Goal: Navigation & Orientation: Go to known website

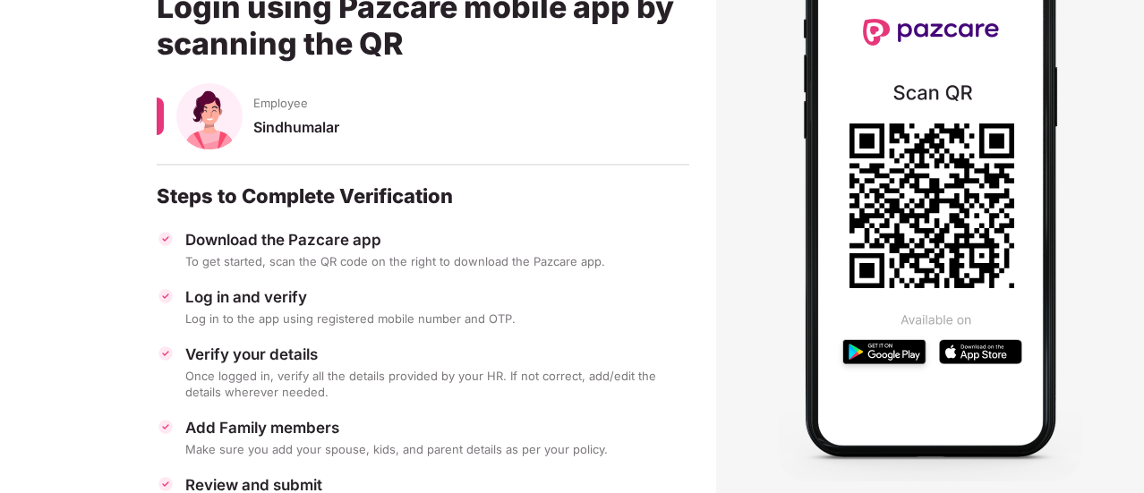
scroll to position [251, 0]
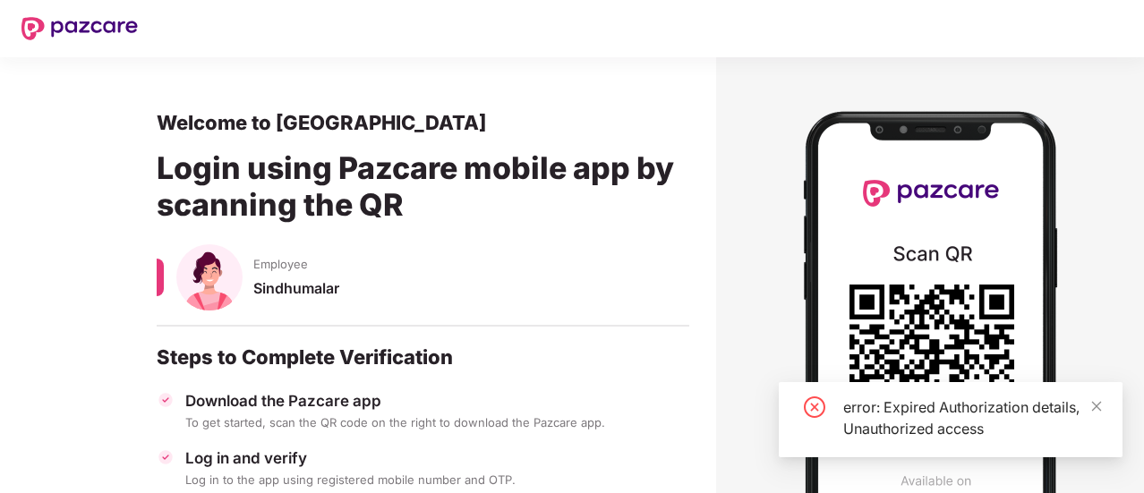
scroll to position [179, 0]
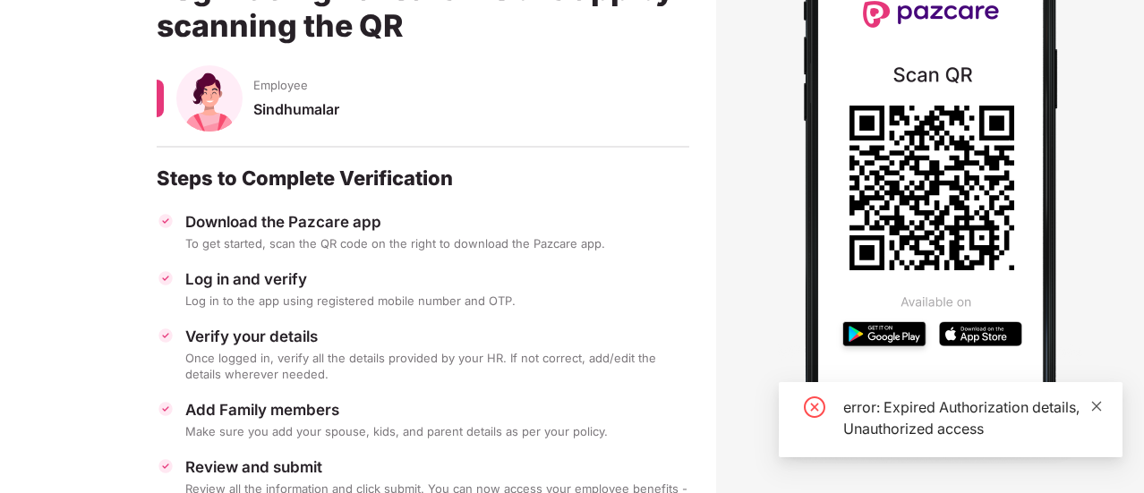
click at [1096, 409] on icon "close" at bounding box center [1097, 406] width 13 height 13
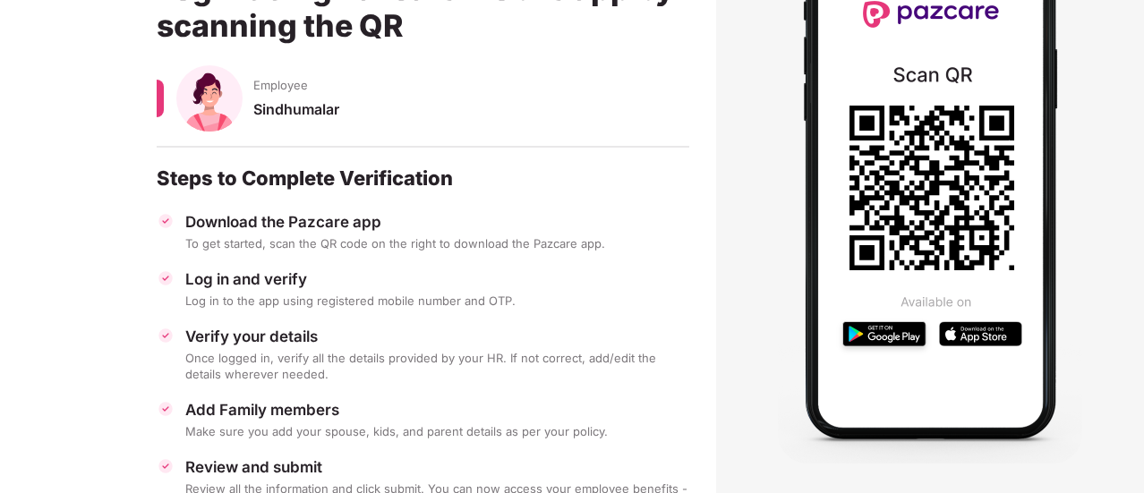
scroll to position [251, 0]
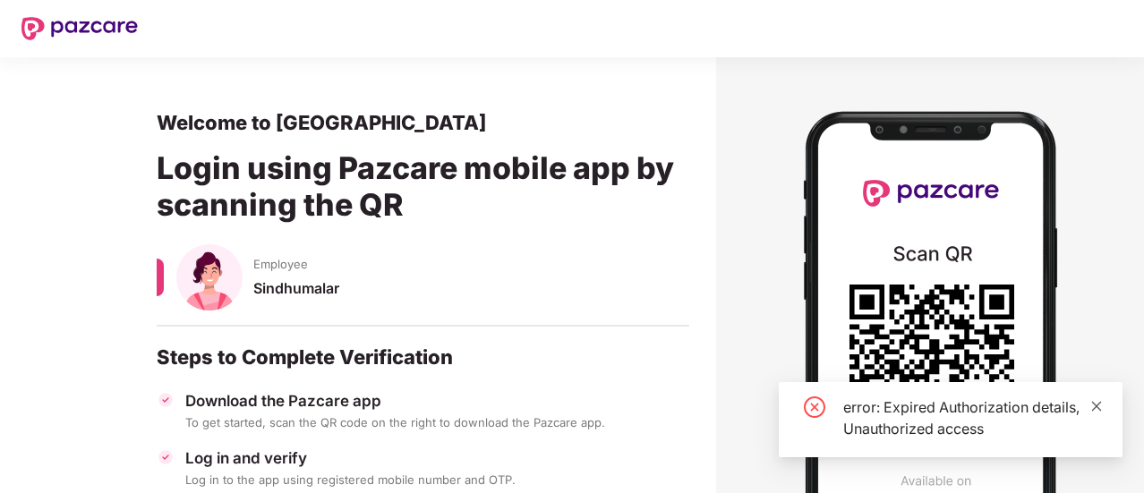
click at [1096, 408] on icon "close" at bounding box center [1097, 406] width 13 height 13
